Goal: Information Seeking & Learning: Learn about a topic

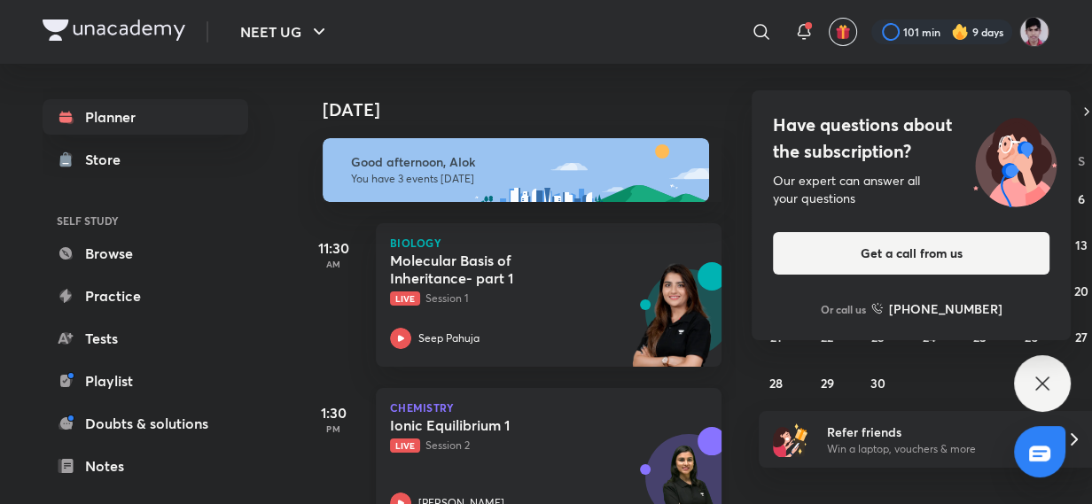
click at [447, 445] on p "Live Session 2" at bounding box center [529, 446] width 278 height 16
